Goal: Task Accomplishment & Management: Use online tool/utility

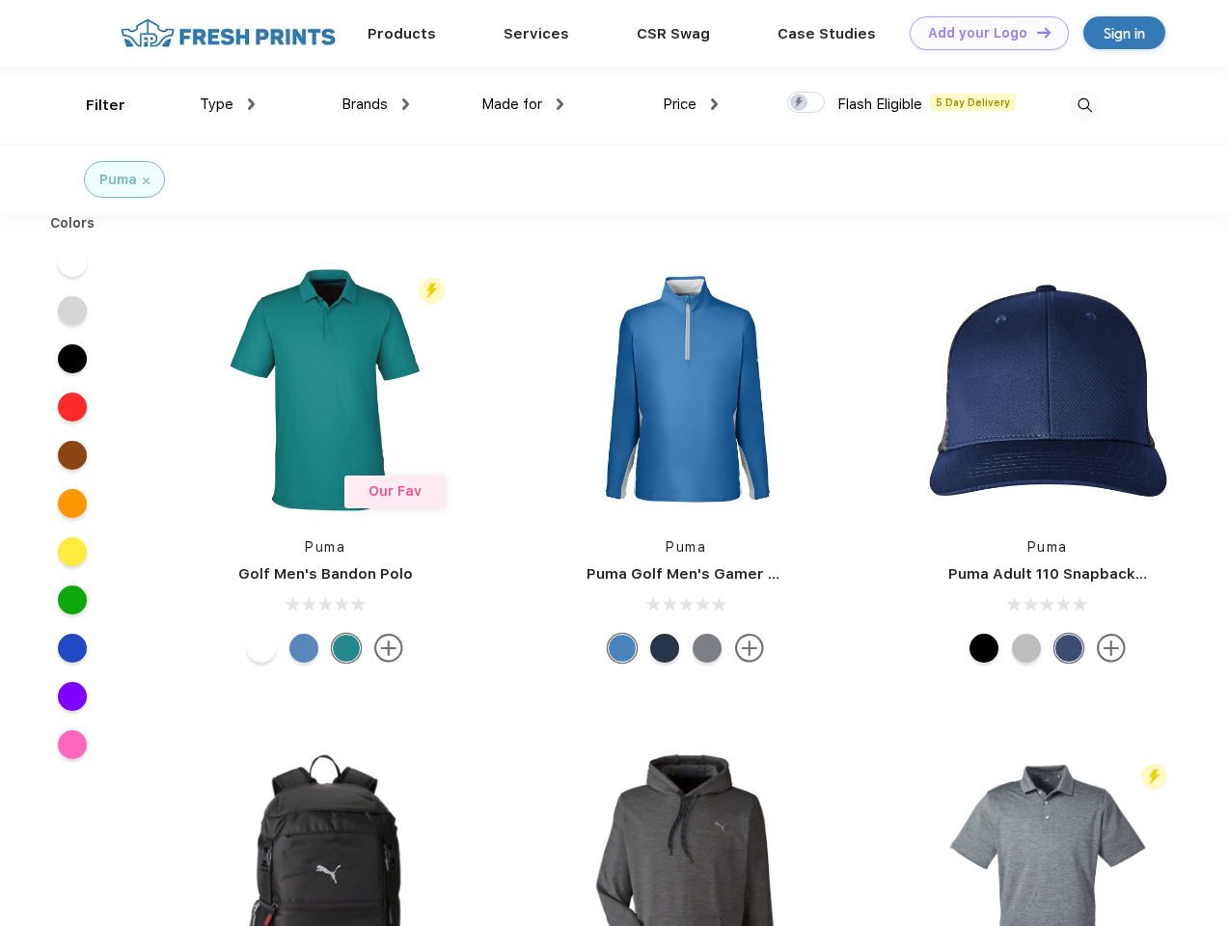
scroll to position [1, 0]
click at [982, 33] on link "Add your Logo Design Tool" at bounding box center [988, 33] width 159 height 34
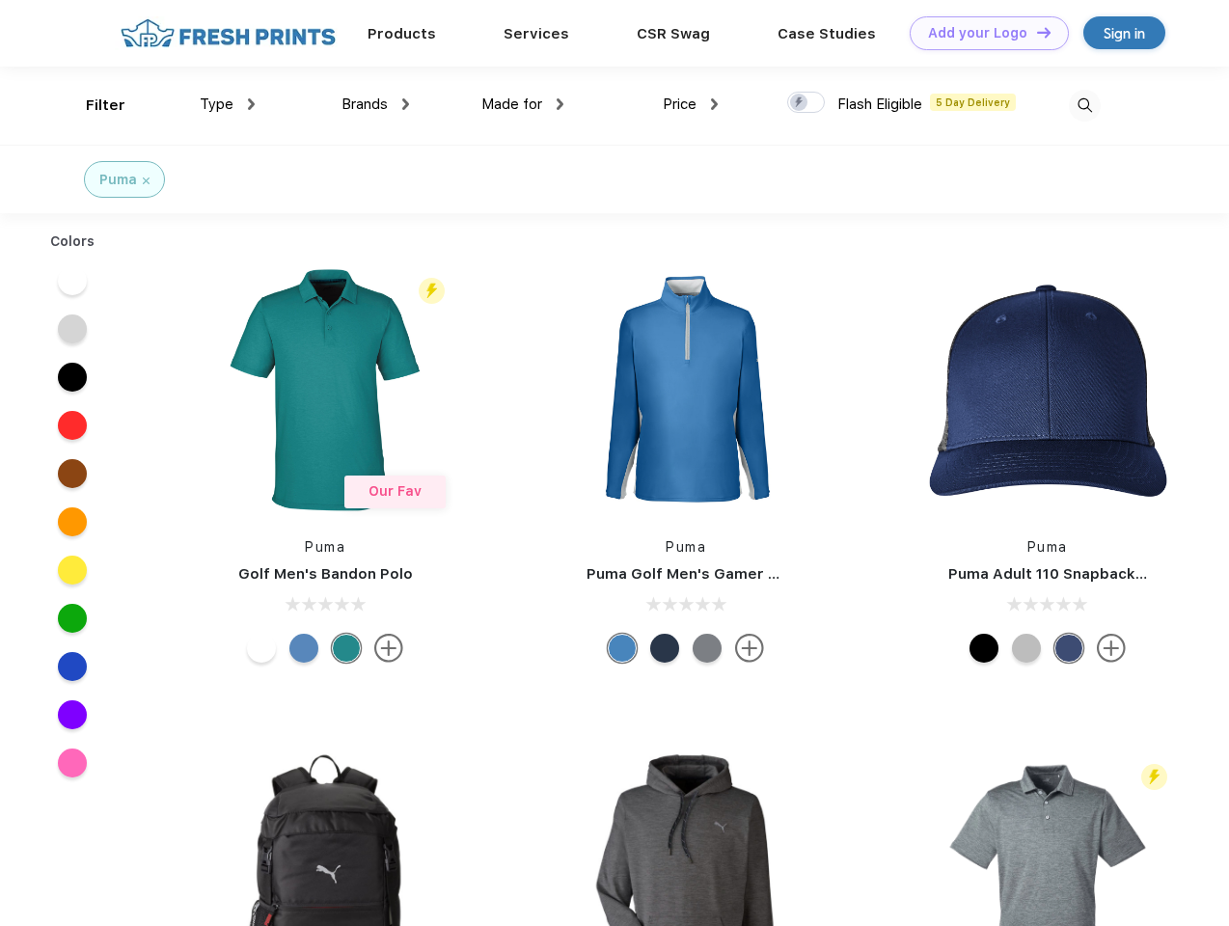
click at [0, 0] on div "Design Tool" at bounding box center [0, 0] width 0 height 0
click at [1035, 32] on link "Add your Logo Design Tool" at bounding box center [988, 33] width 159 height 34
click at [93, 105] on div "Filter" at bounding box center [106, 106] width 40 height 22
click at [228, 104] on span "Type" at bounding box center [217, 103] width 34 height 17
click at [375, 104] on span "Brands" at bounding box center [364, 103] width 46 height 17
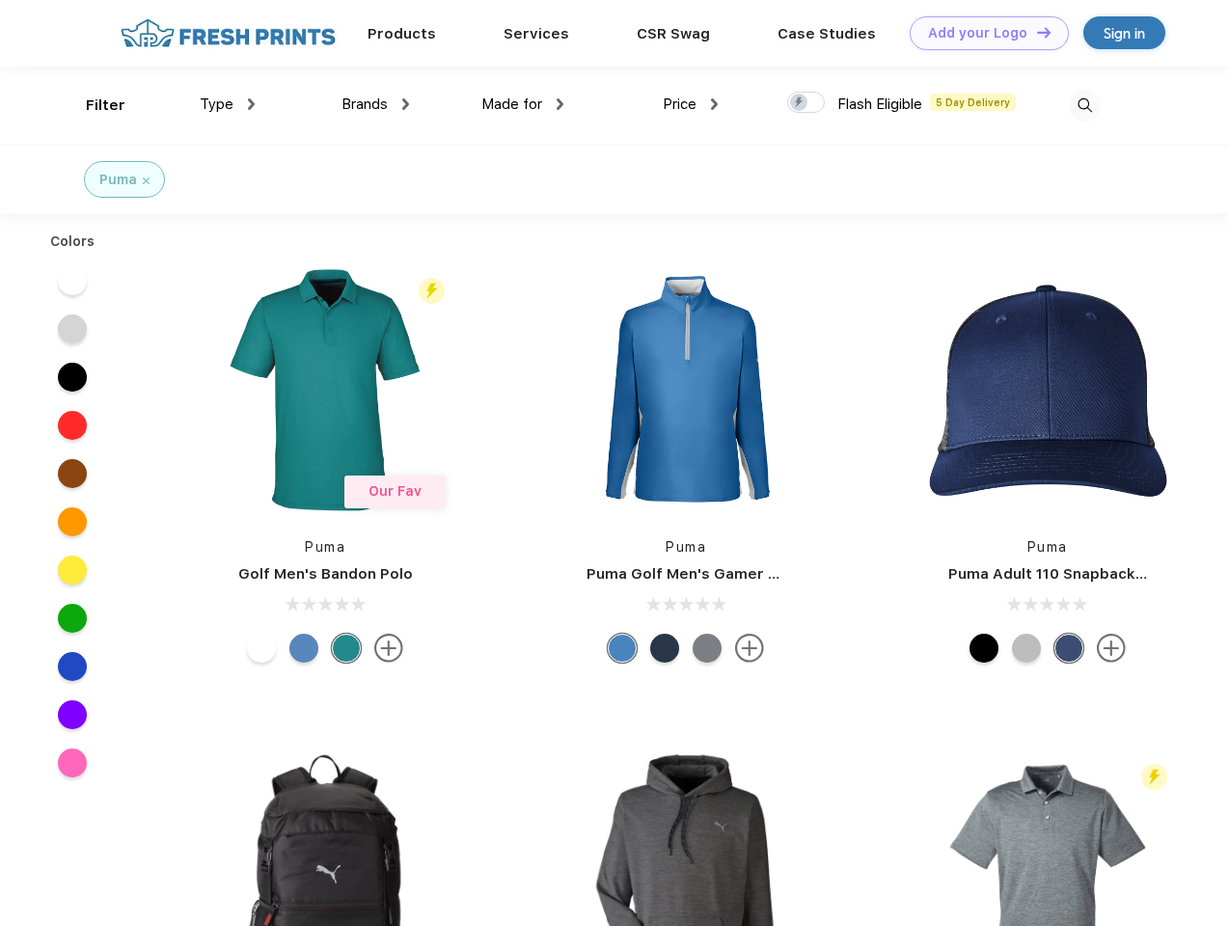
click at [523, 104] on span "Made for" at bounding box center [511, 103] width 61 height 17
click at [691, 104] on span "Price" at bounding box center [680, 103] width 34 height 17
click at [806, 103] on div at bounding box center [806, 102] width 38 height 21
click at [800, 103] on input "checkbox" at bounding box center [793, 97] width 13 height 13
click at [1084, 105] on img at bounding box center [1085, 106] width 32 height 32
